Goal: Understand process/instructions: Understand process/instructions

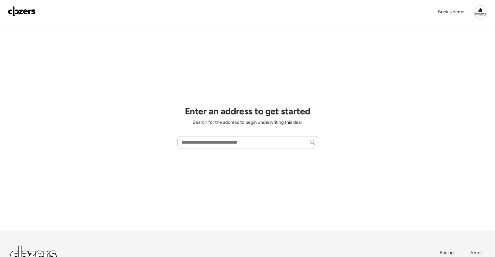
click at [348, 88] on div "Book a demo Enter an address to get started Search for the address to begin und…" at bounding box center [247, 155] width 495 height 310
click at [357, 88] on div "Book a demo Enter an address to get started Search for the address to begin und…" at bounding box center [247, 155] width 495 height 310
click at [316, 43] on div "Enter an address to get started Search for the address to begin underwriting th…" at bounding box center [247, 127] width 140 height 206
click at [182, 71] on div "Enter an address to get started Search for the address to begin underwriting th…" at bounding box center [247, 127] width 140 height 206
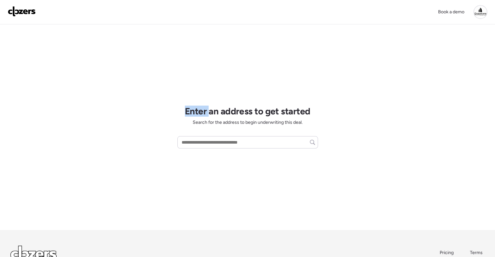
click at [187, 64] on div "Enter an address to get started Search for the address to begin underwriting th…" at bounding box center [247, 127] width 140 height 206
click at [188, 65] on div "Enter an address to get started Search for the address to begin underwriting th…" at bounding box center [247, 127] width 140 height 206
click at [195, 85] on div "Enter an address to get started Search for the address to begin underwriting th…" at bounding box center [247, 127] width 140 height 206
click at [192, 81] on div "Enter an address to get started Search for the address to begin underwriting th…" at bounding box center [247, 127] width 140 height 206
